Goal: Task Accomplishment & Management: Use online tool/utility

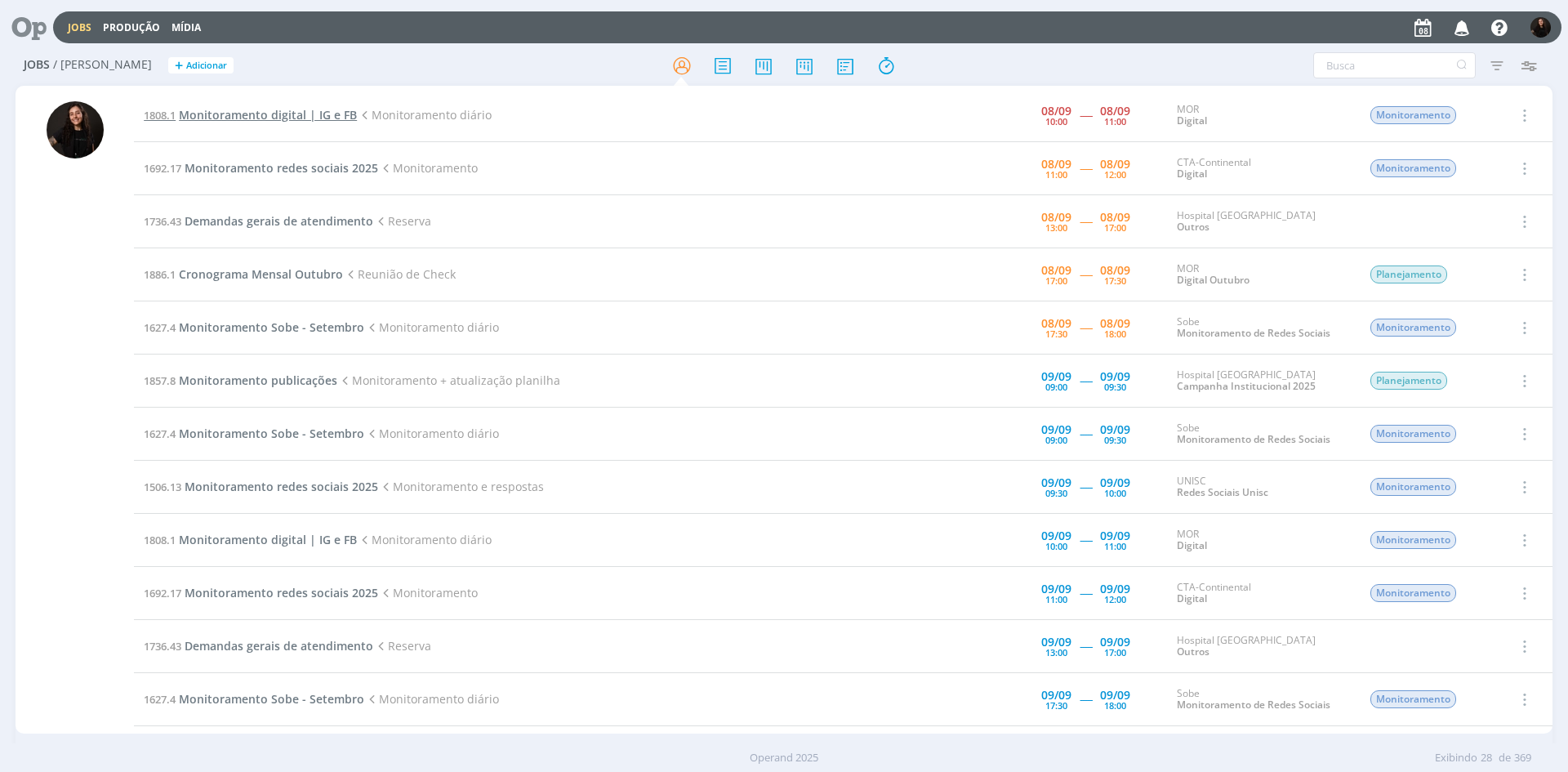
click at [287, 118] on span "Monitoramento digital | IG e FB" at bounding box center [268, 115] width 178 height 16
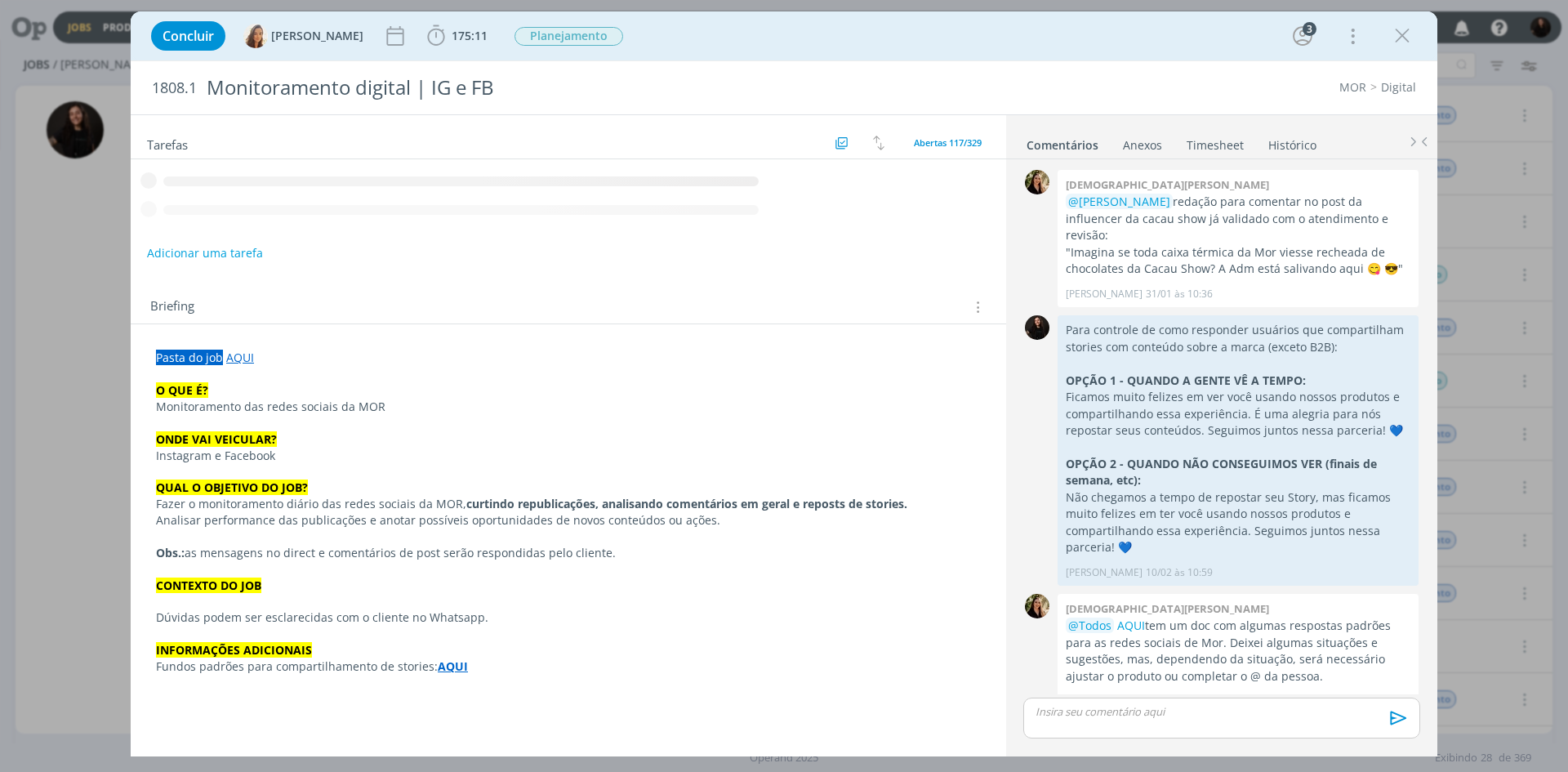
scroll to position [1584, 0]
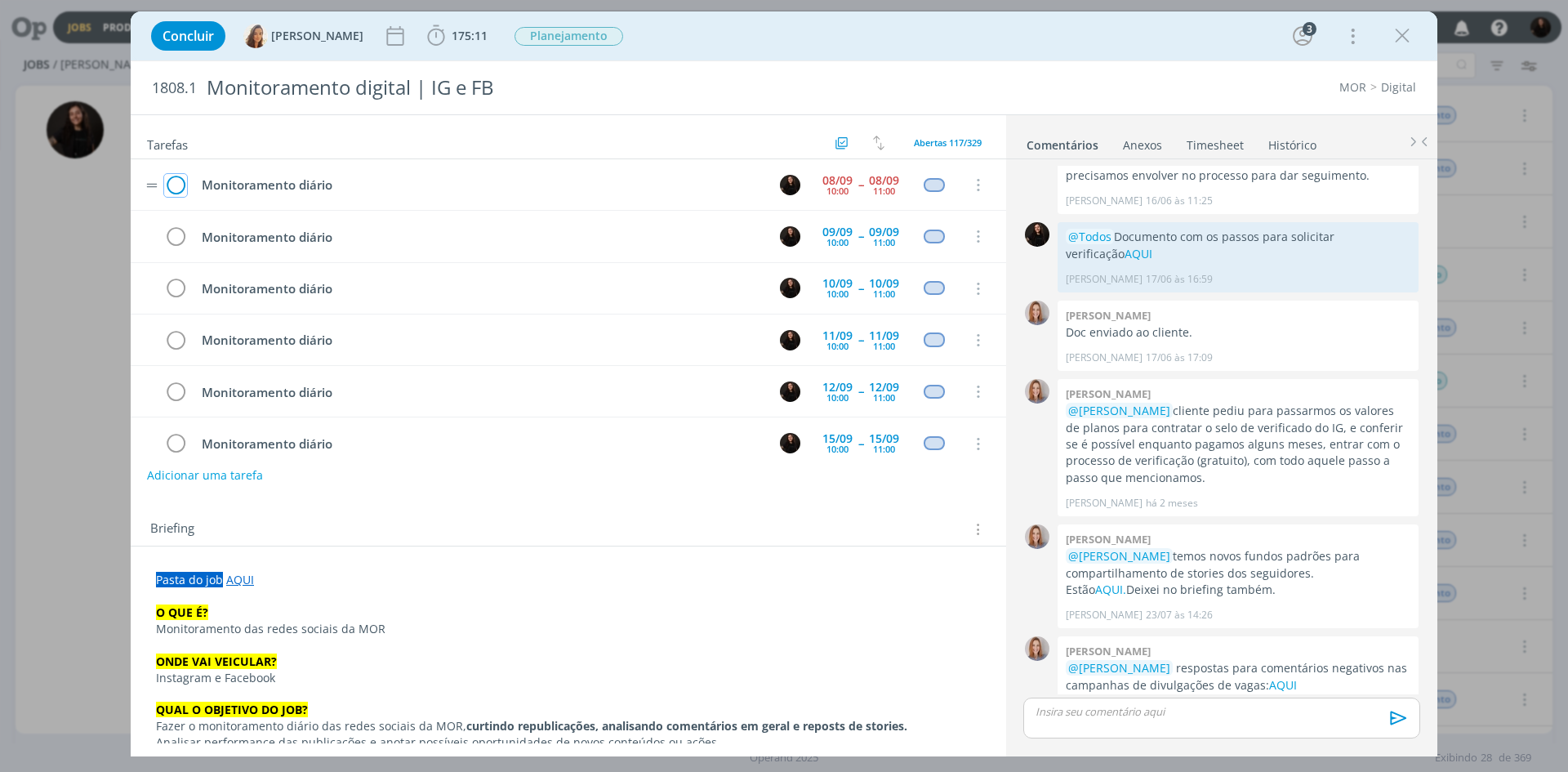
click at [181, 185] on icon "dialog" at bounding box center [176, 186] width 23 height 25
click at [1404, 40] on icon "dialog" at bounding box center [1403, 36] width 25 height 25
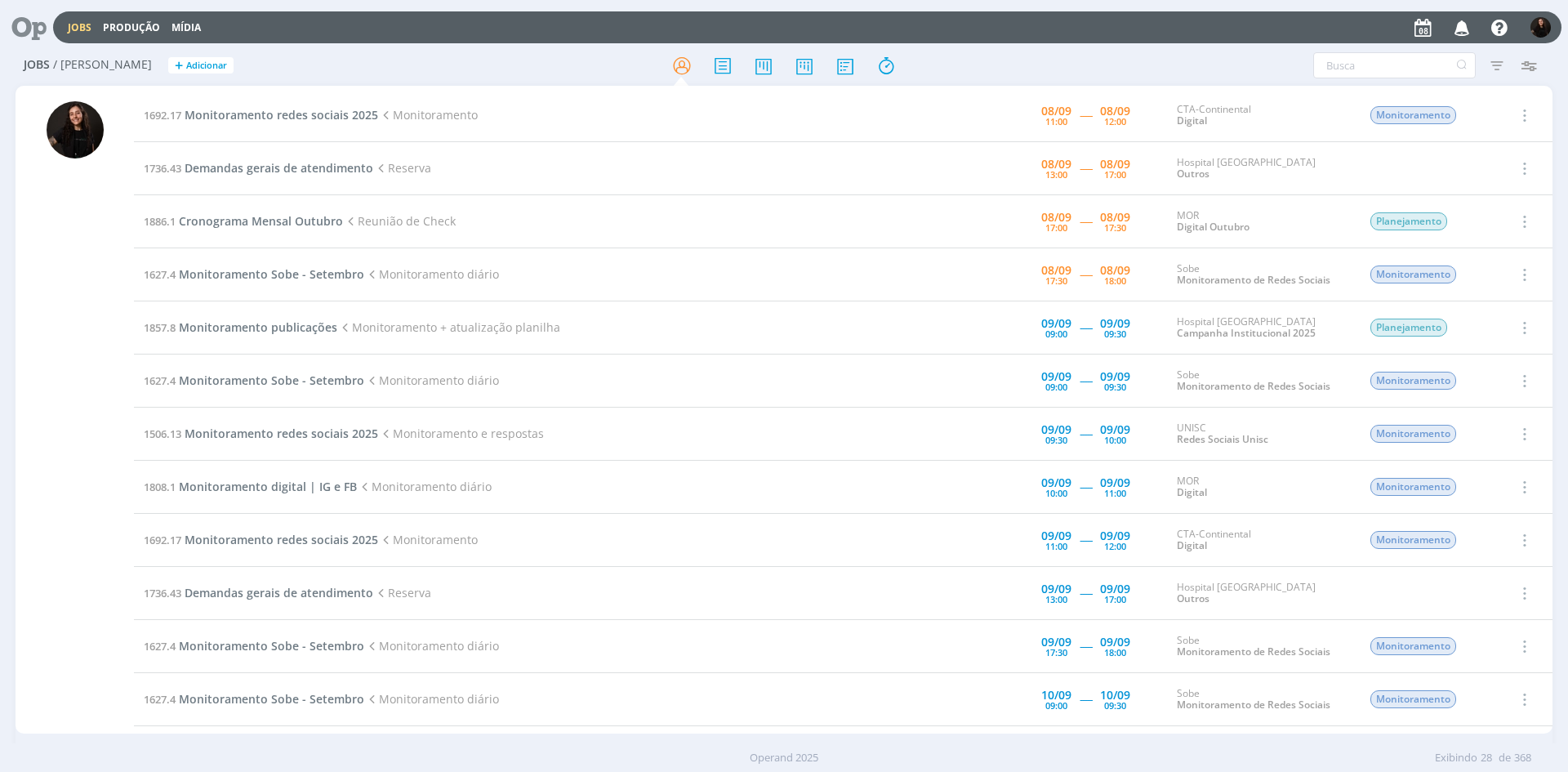
click at [282, 124] on td "1692.17 Monitoramento redes sociais 2025 Monitoramento" at bounding box center [520, 115] width 772 height 53
click at [288, 115] on span "Monitoramento redes sociais 2025" at bounding box center [282, 115] width 194 height 16
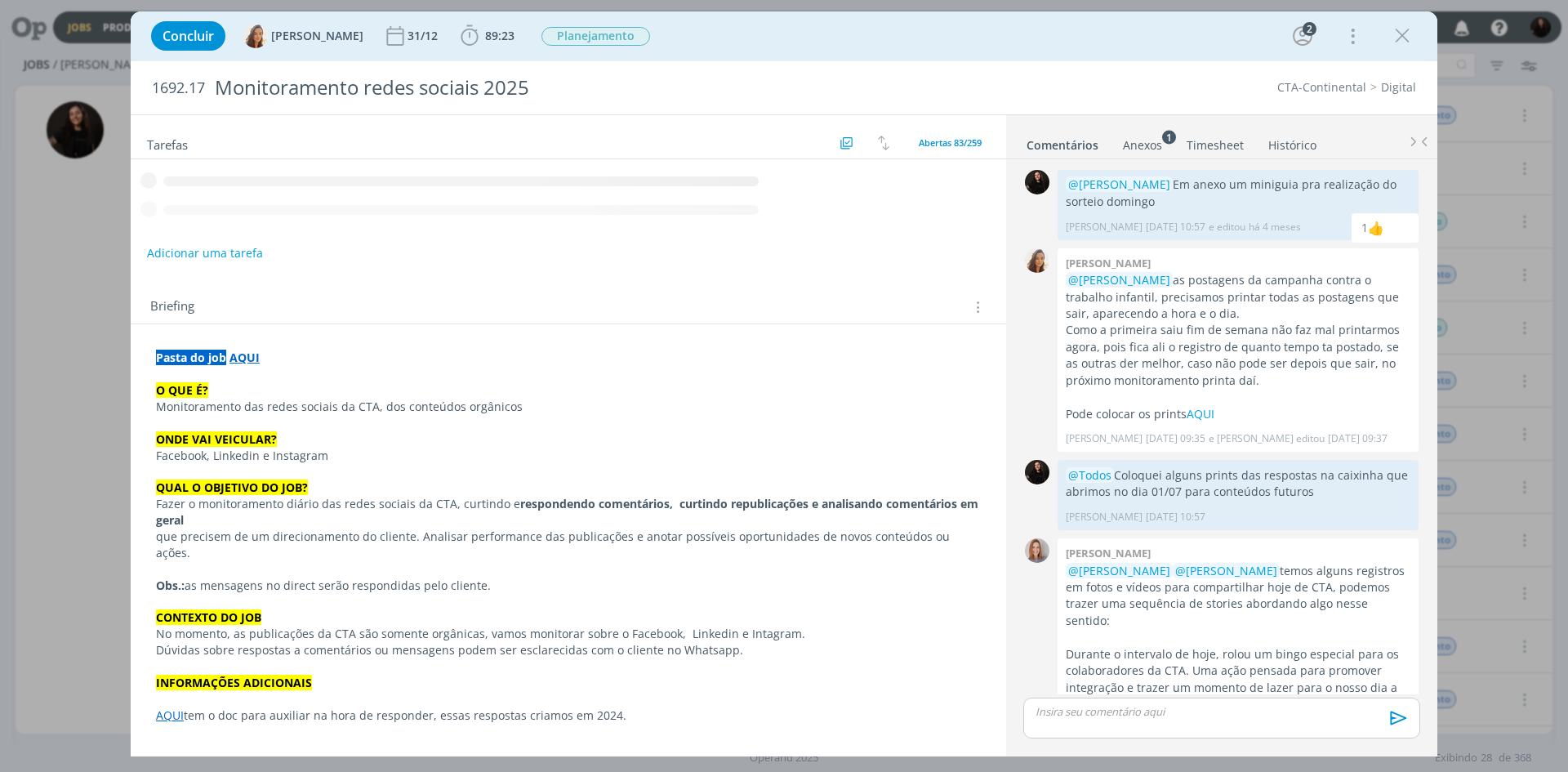
scroll to position [472, 0]
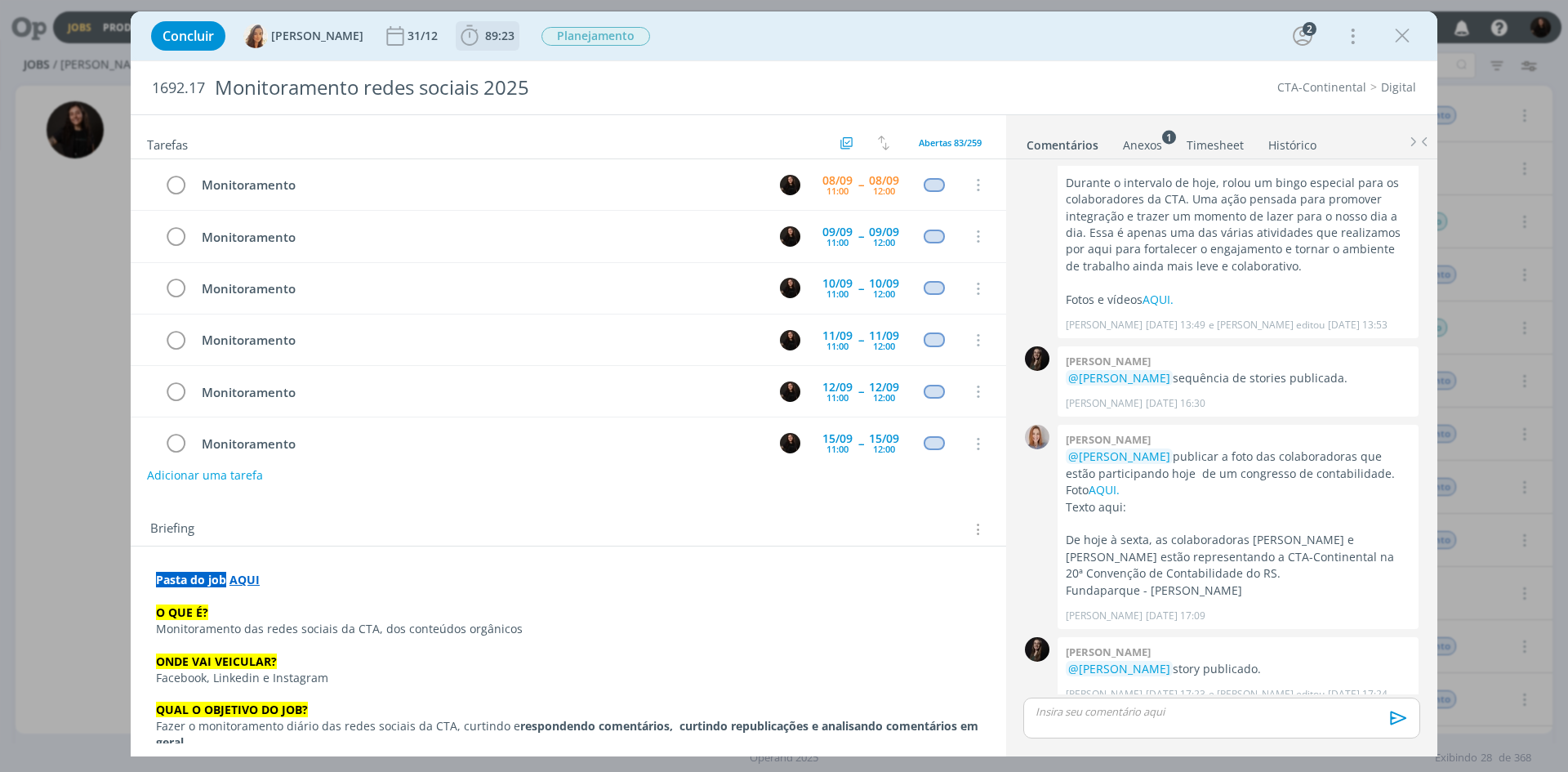
click at [457, 42] on icon "dialog" at bounding box center [470, 36] width 25 height 25
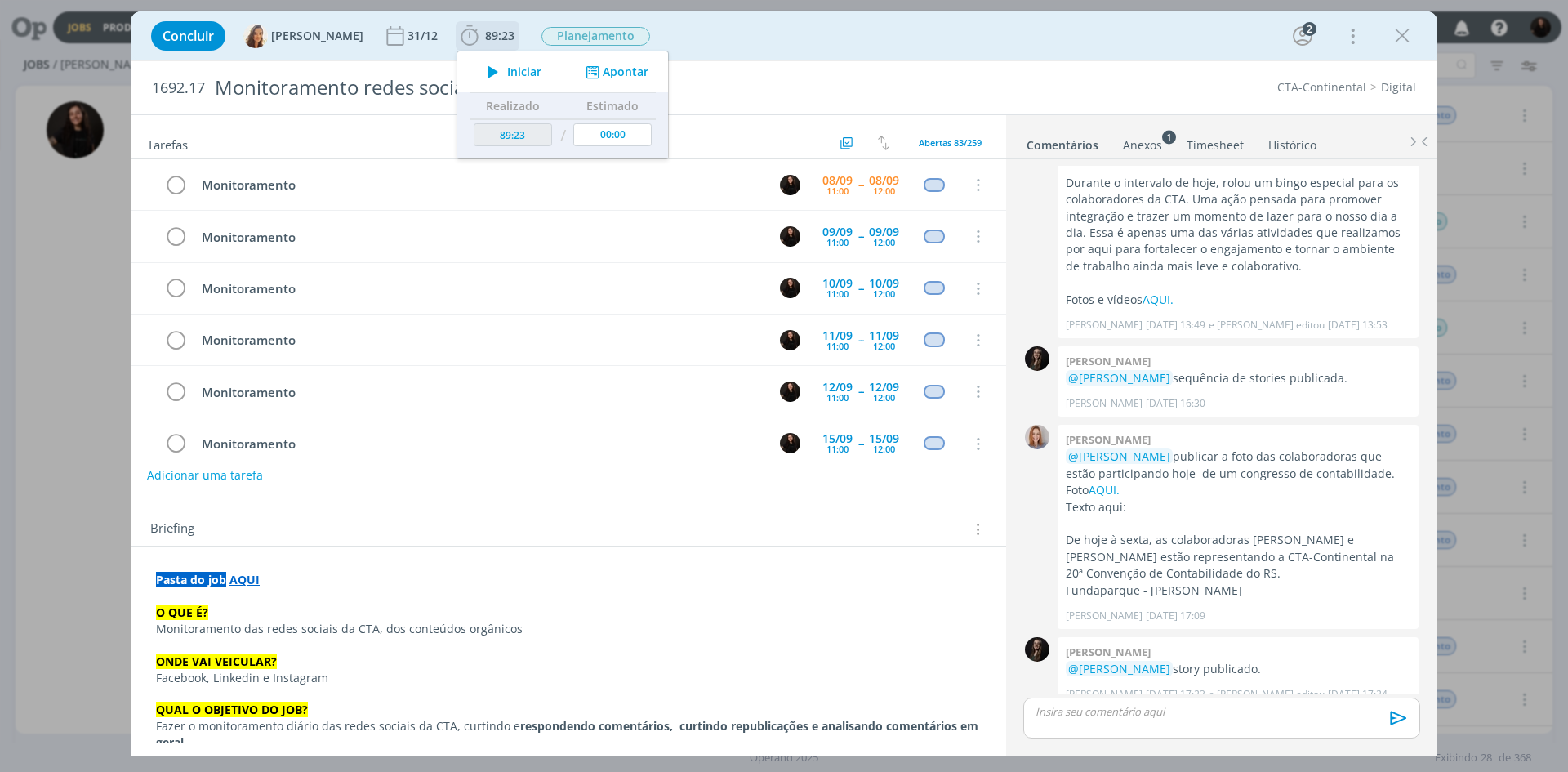
click at [624, 78] on button "Apontar" at bounding box center [615, 72] width 68 height 17
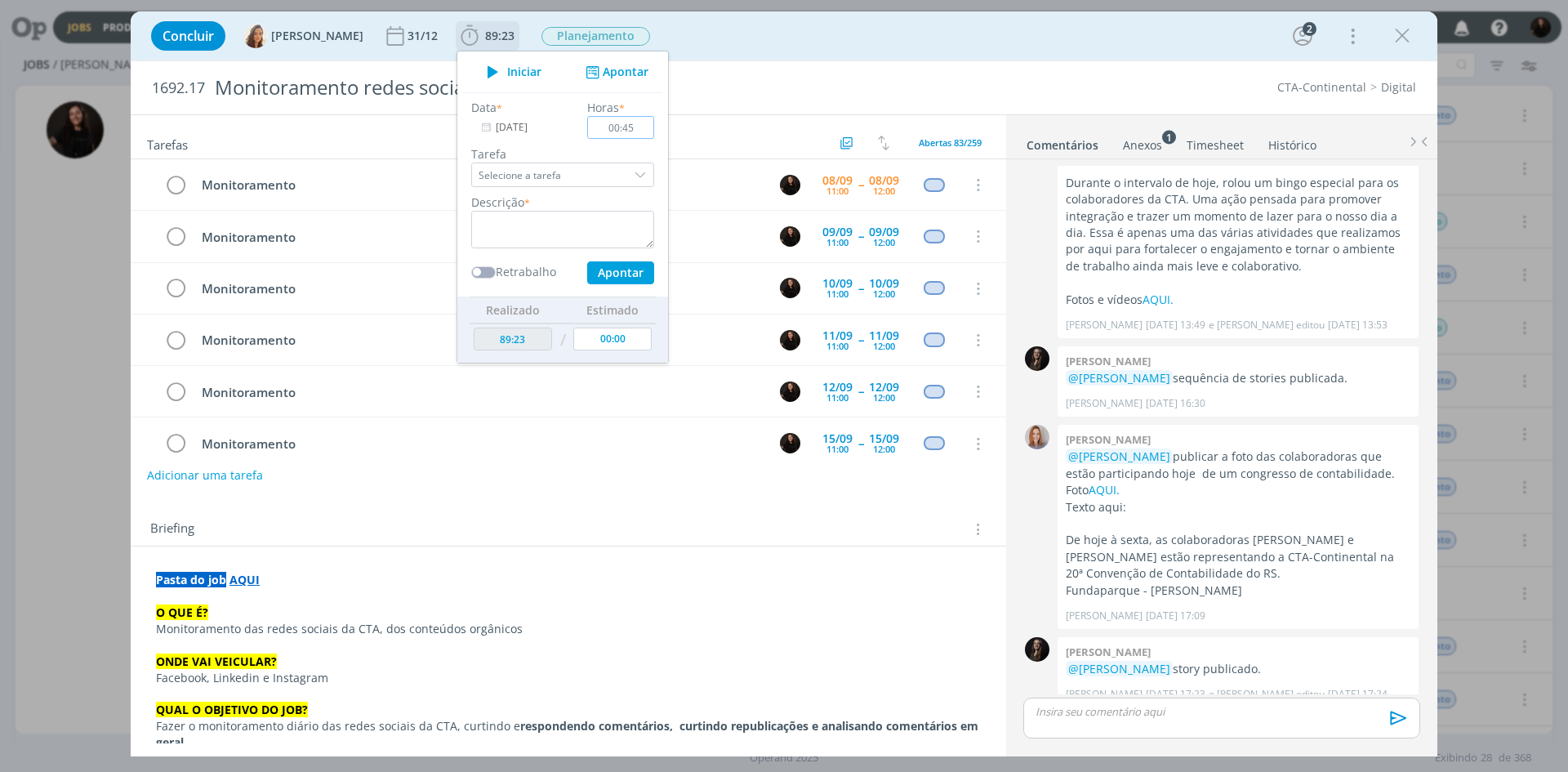
type input "00:45"
drag, startPoint x: 543, startPoint y: 246, endPoint x: 543, endPoint y: 236, distance: 10.0
click at [543, 236] on textarea "dialog" at bounding box center [563, 230] width 183 height 38
type textarea "monitoramento diário"
click at [623, 277] on button "Apontar" at bounding box center [621, 273] width 67 height 23
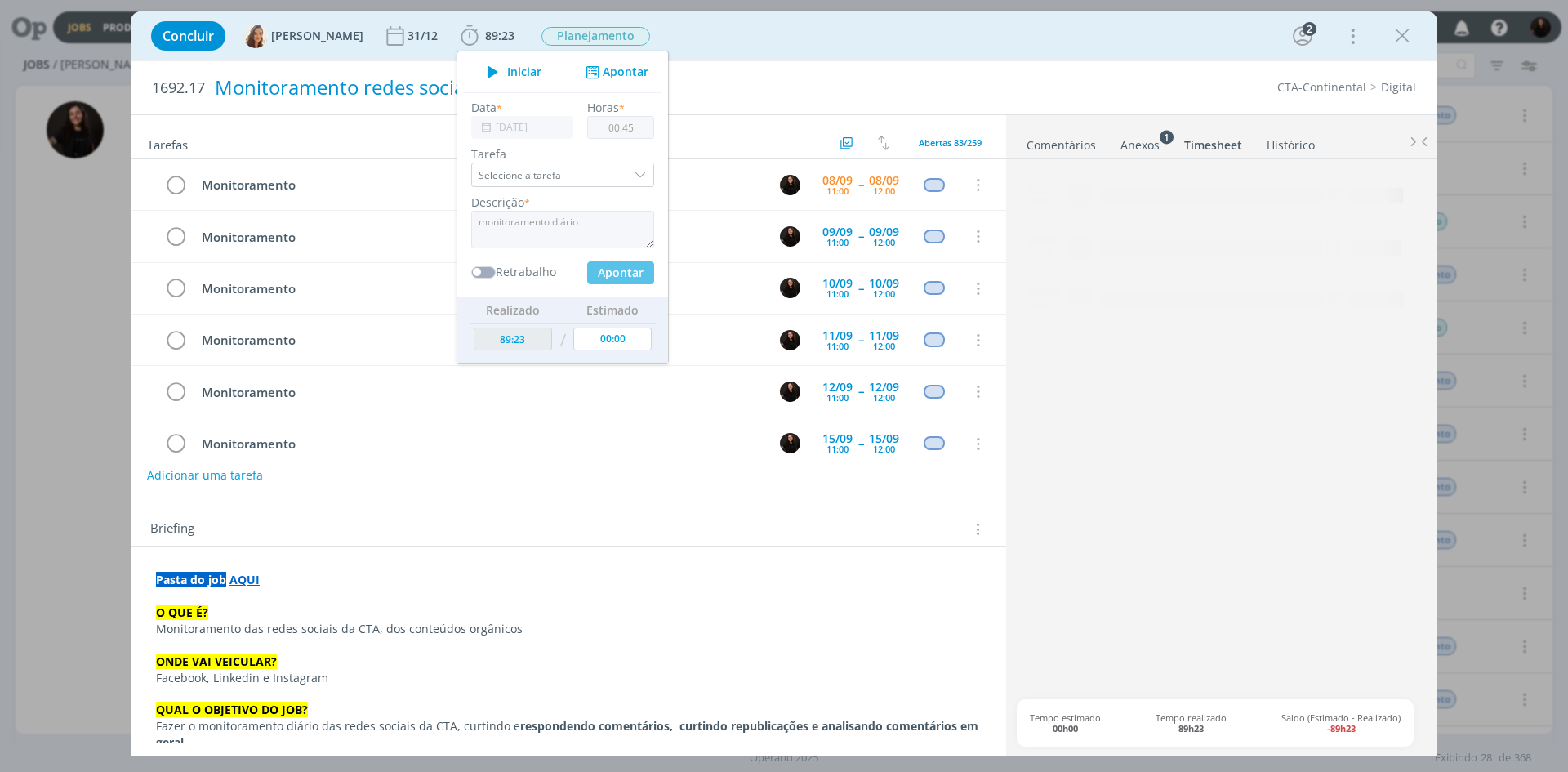
click at [809, 86] on div "Monitoramento redes sociais 2025" at bounding box center [546, 88] width 674 height 40
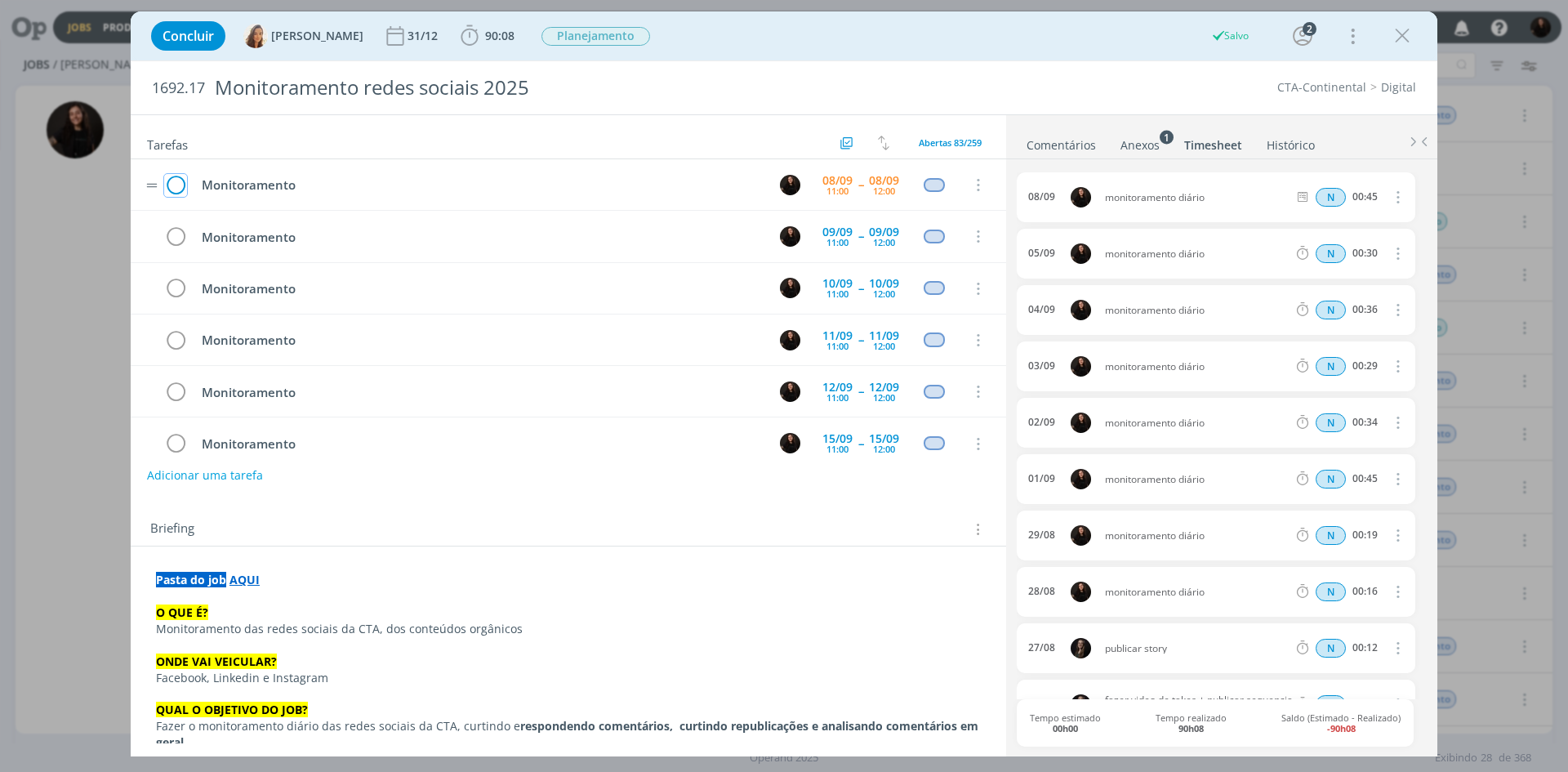
click at [175, 184] on icon "dialog" at bounding box center [176, 186] width 23 height 25
drag, startPoint x: 182, startPoint y: 176, endPoint x: 38, endPoint y: 143, distance: 147.7
click at [183, 174] on icon "dialog" at bounding box center [176, 186] width 23 height 25
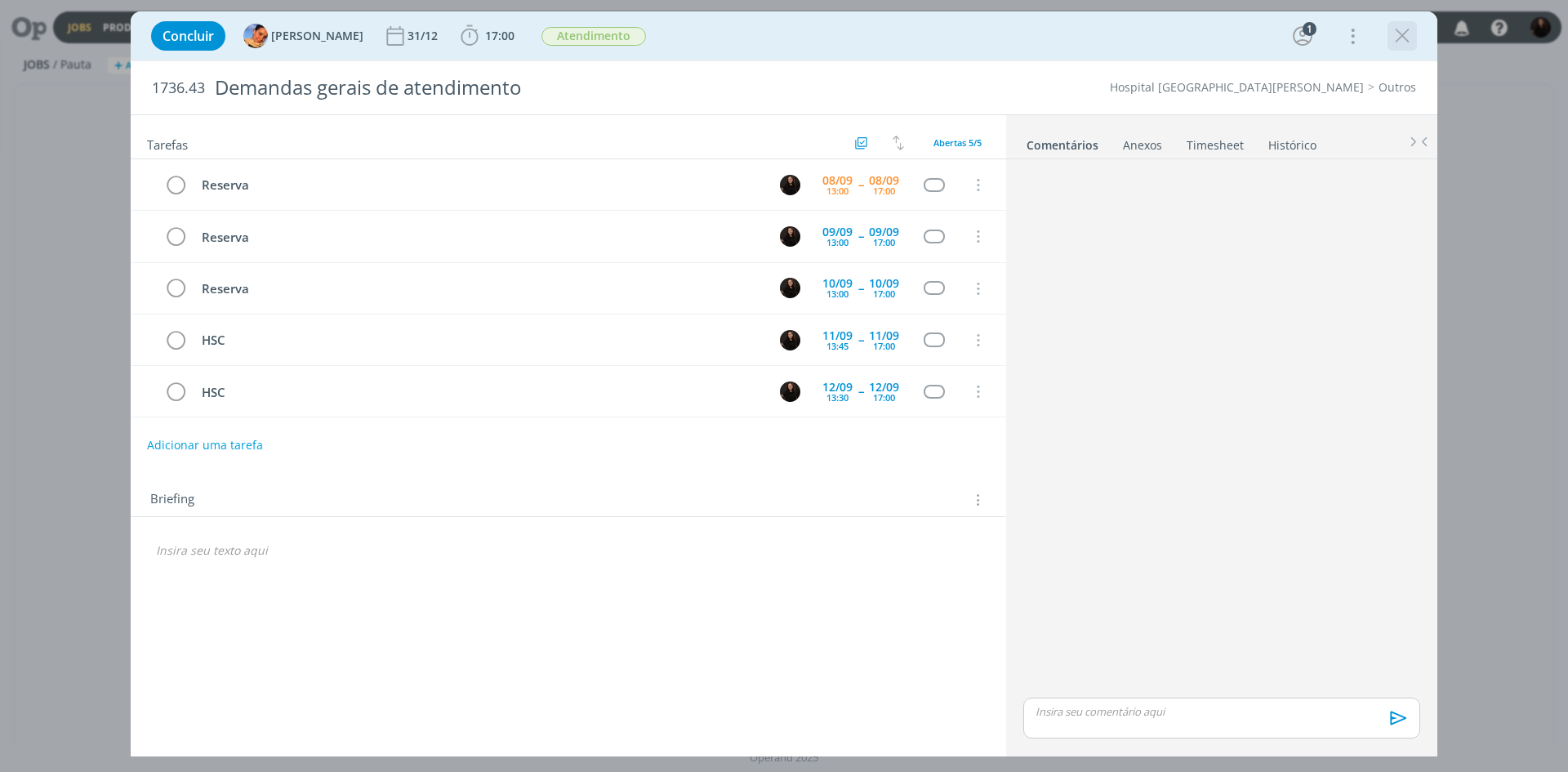
click at [1413, 30] on icon "dialog" at bounding box center [1403, 36] width 25 height 25
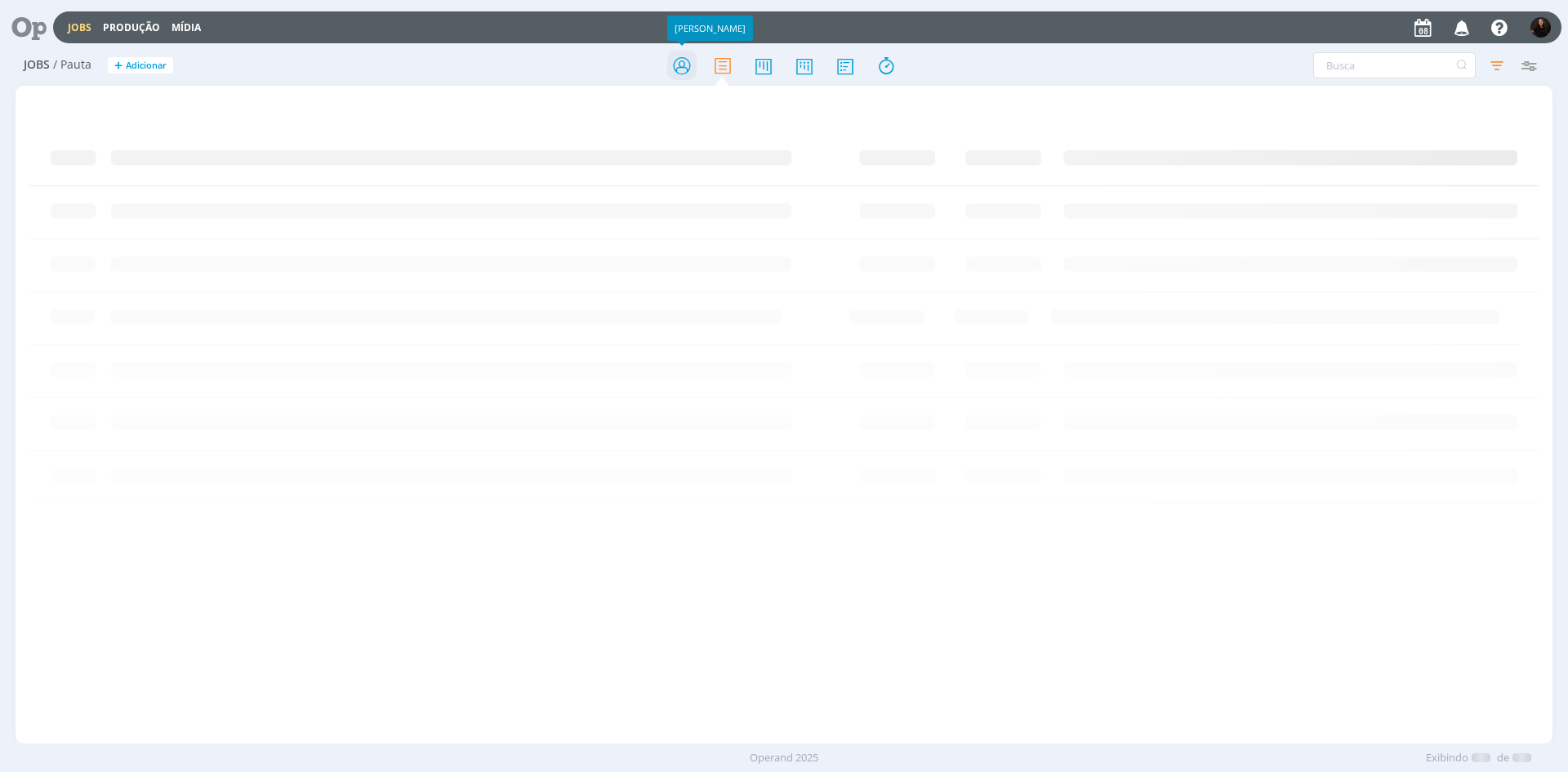
click at [674, 61] on icon at bounding box center [683, 65] width 29 height 32
